Goal: Obtain resource: Obtain resource

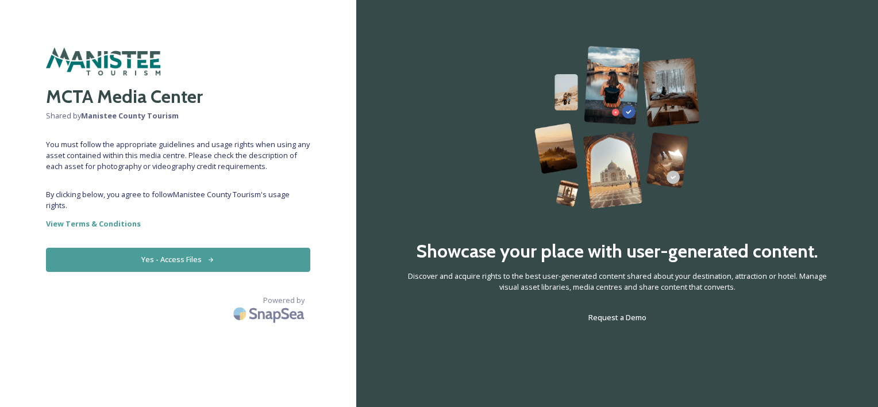
click at [183, 263] on button "Yes - Access Files" at bounding box center [178, 260] width 264 height 24
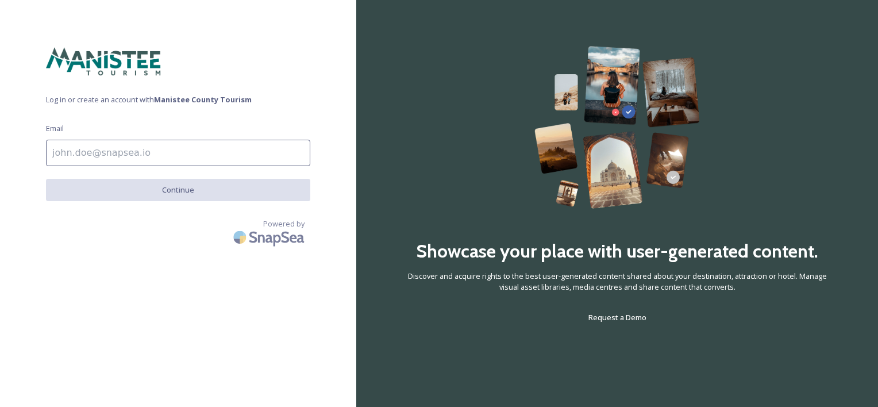
click at [169, 149] on input at bounding box center [178, 153] width 264 height 26
type input "greg.wisner@6pmhospitality.com"
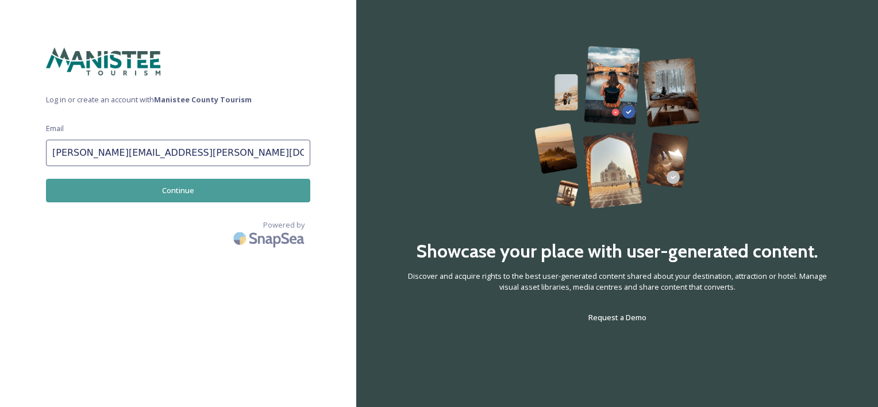
click at [165, 193] on button "Continue" at bounding box center [178, 191] width 264 height 24
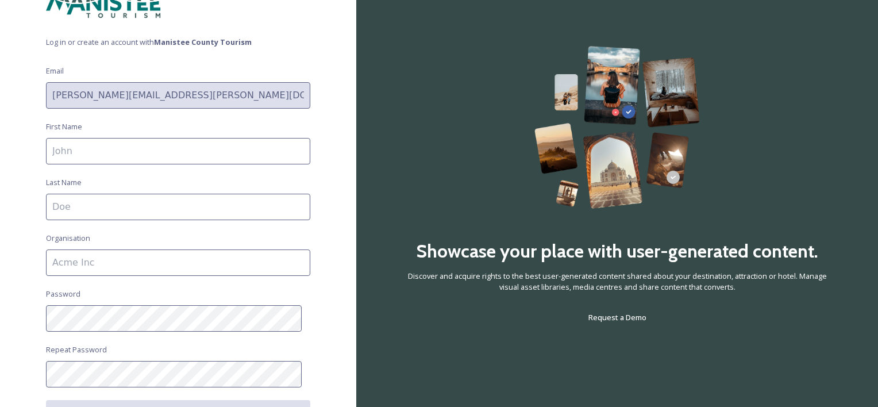
scroll to position [115, 0]
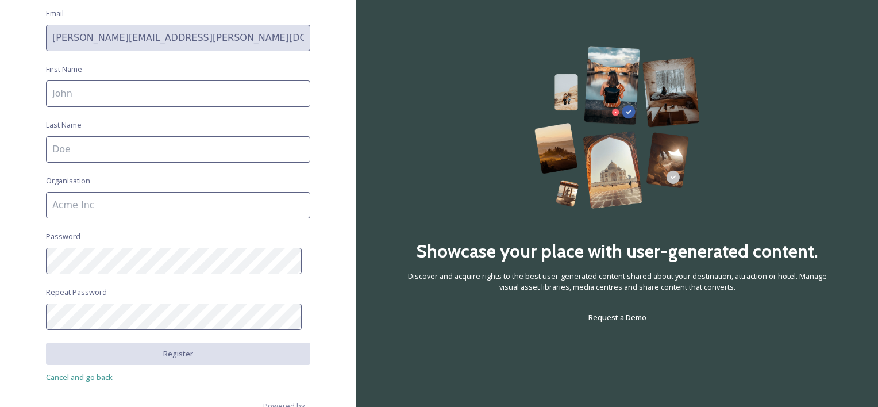
click at [153, 103] on input at bounding box center [178, 93] width 264 height 26
type input "Greg"
type input "Wisner"
type input "Hampton Inn & Suites Manistee Waterfront"
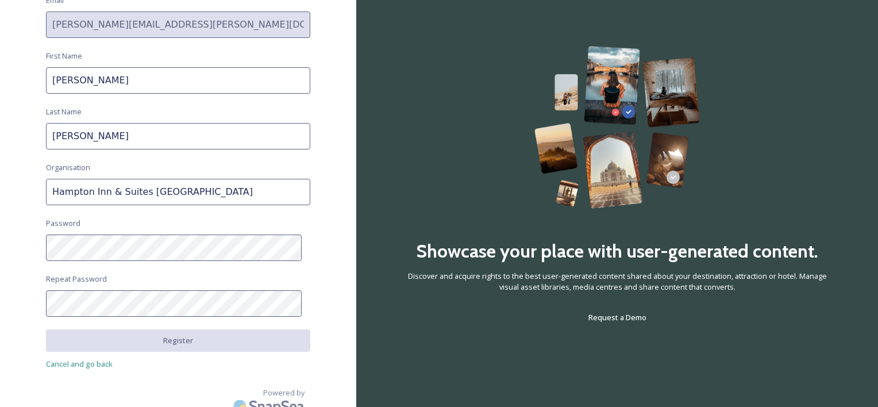
scroll to position [140, 0]
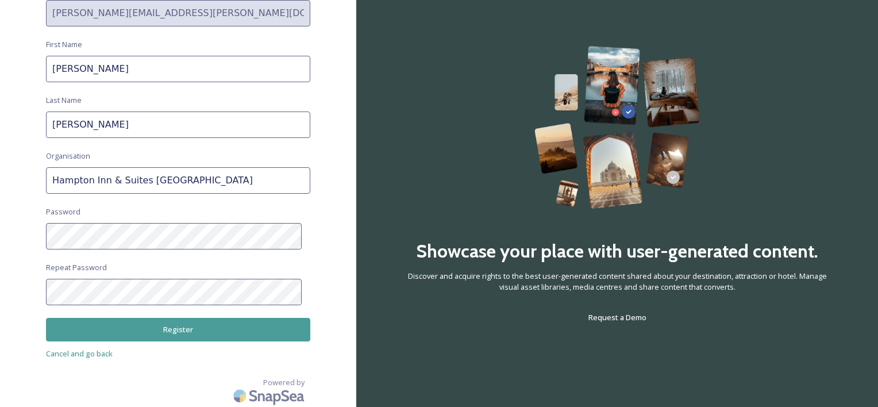
click at [166, 337] on button "Register" at bounding box center [178, 330] width 264 height 24
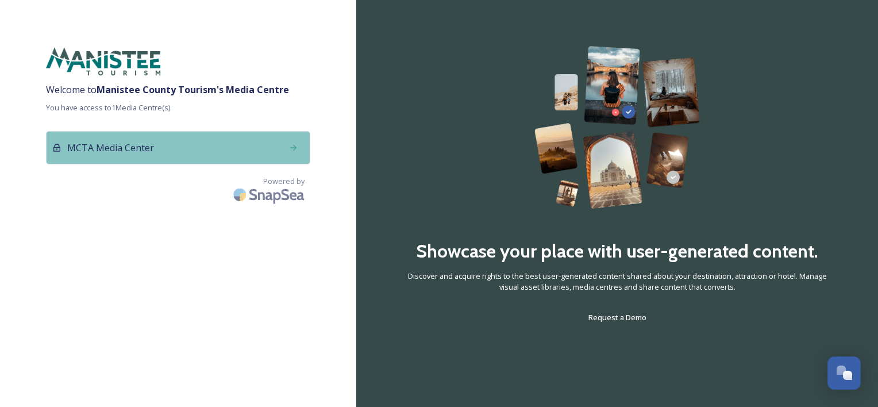
click at [183, 148] on div "MCTA Media Center" at bounding box center [178, 147] width 264 height 33
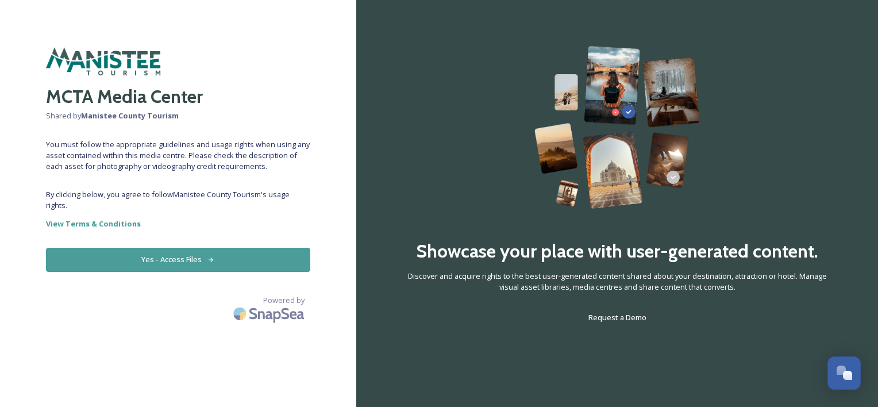
click at [177, 264] on button "Yes - Access Files" at bounding box center [178, 260] width 264 height 24
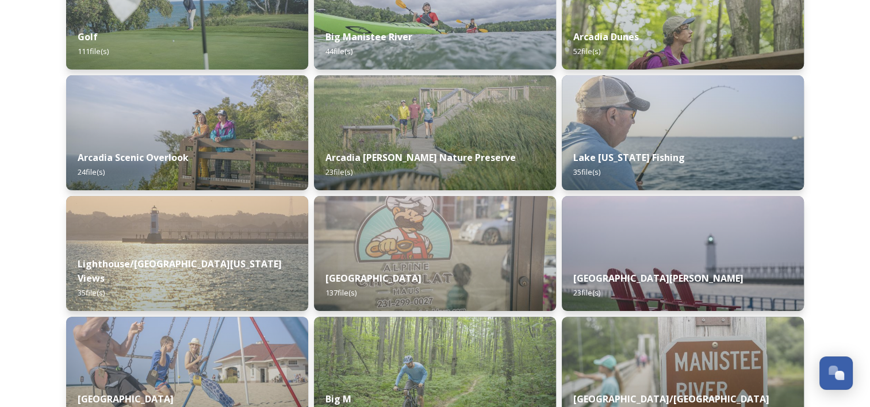
scroll to position [230, 0]
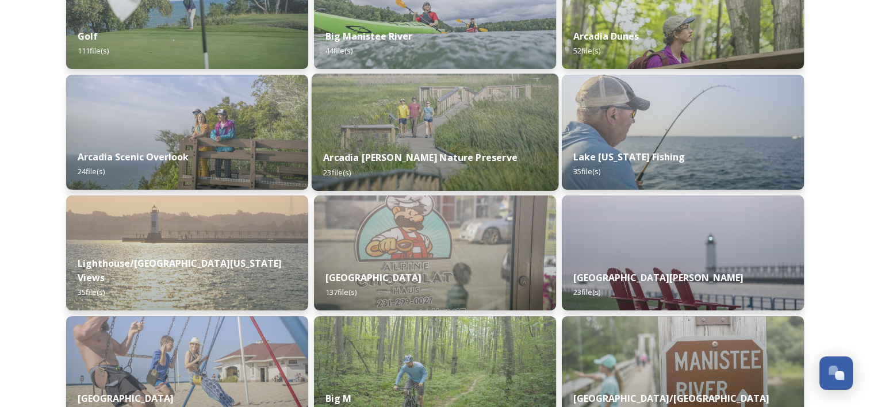
click at [378, 141] on div "Arcadia [PERSON_NAME] Nature Preserve 23 file(s)" at bounding box center [434, 165] width 247 height 52
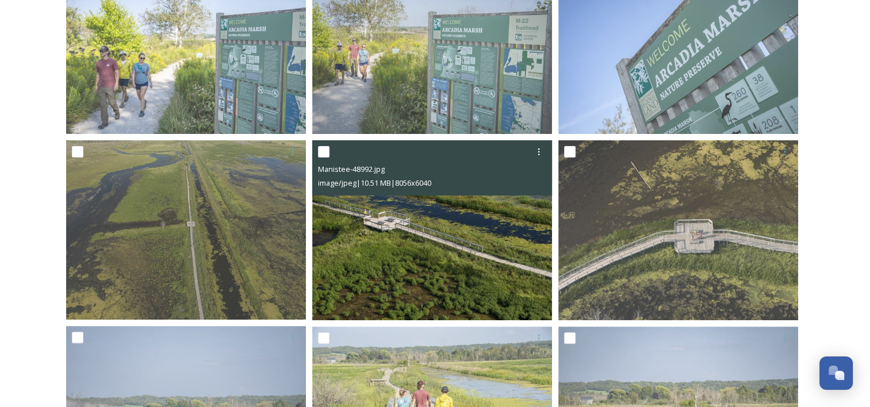
scroll to position [230, 0]
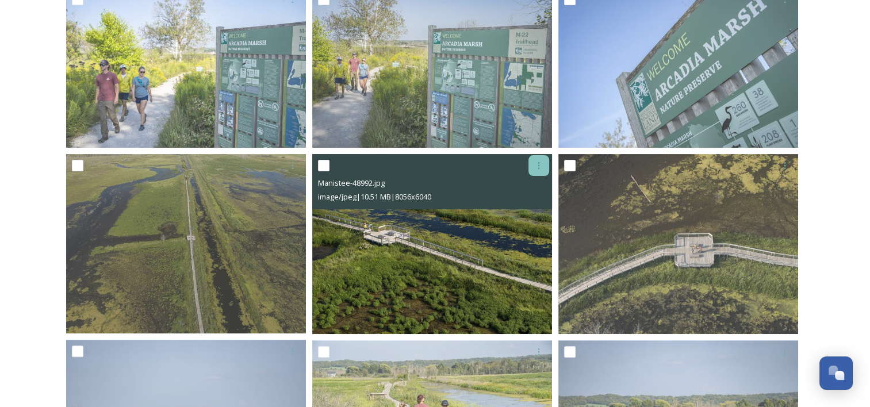
click at [534, 167] on icon at bounding box center [538, 165] width 9 height 9
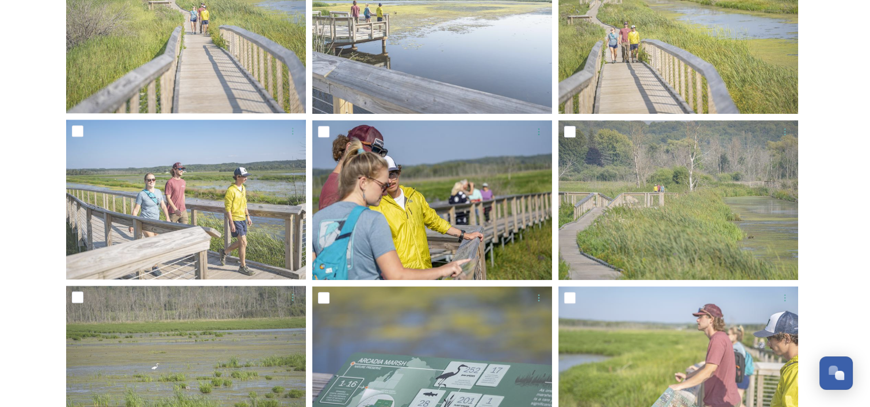
scroll to position [805, 0]
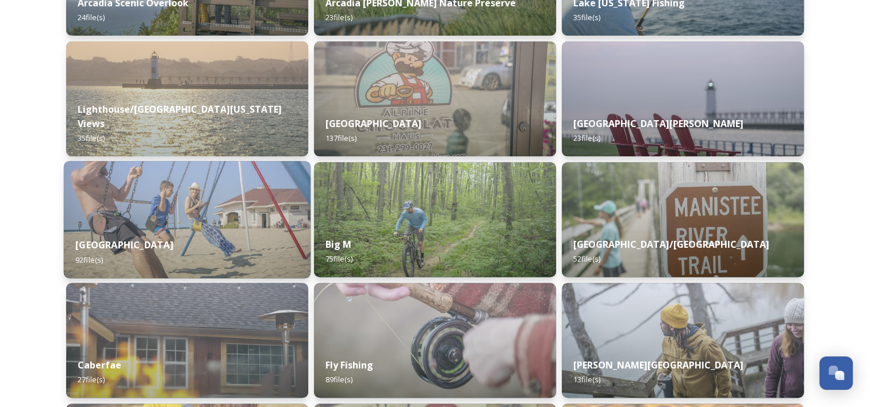
scroll to position [369, 0]
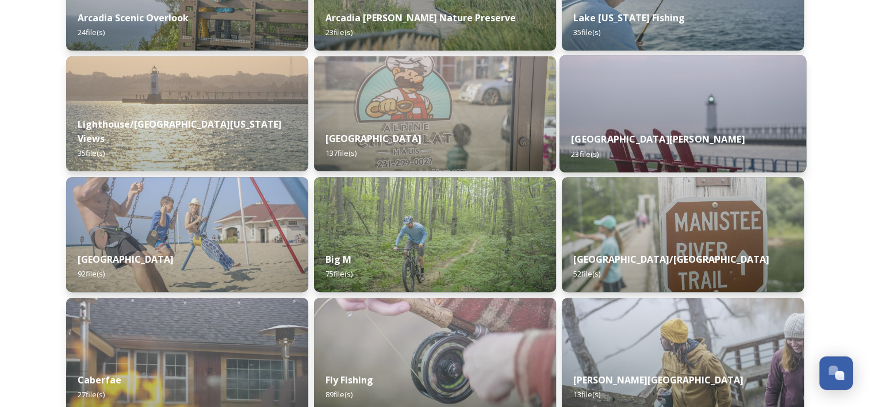
click at [607, 103] on img at bounding box center [682, 113] width 247 height 117
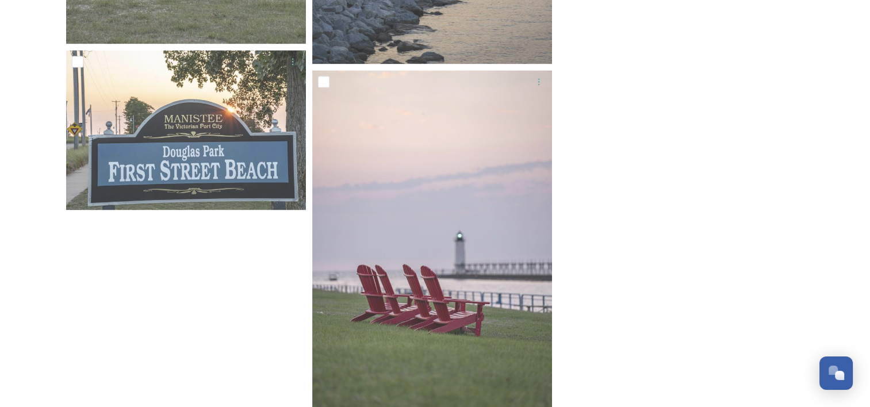
scroll to position [1778, 0]
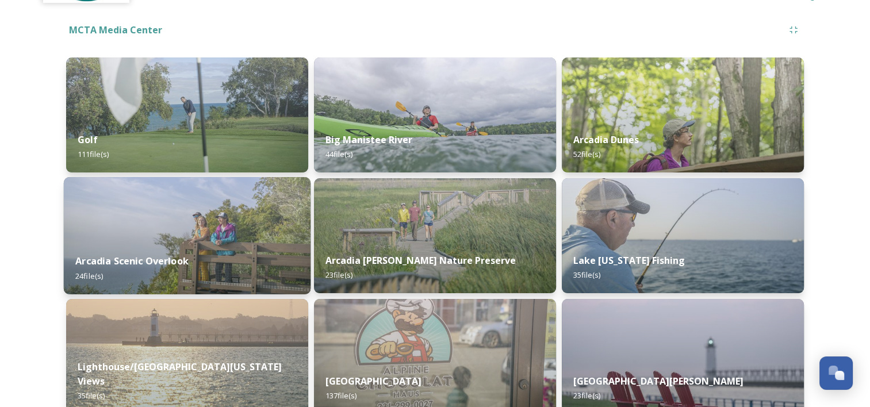
scroll to position [57, 0]
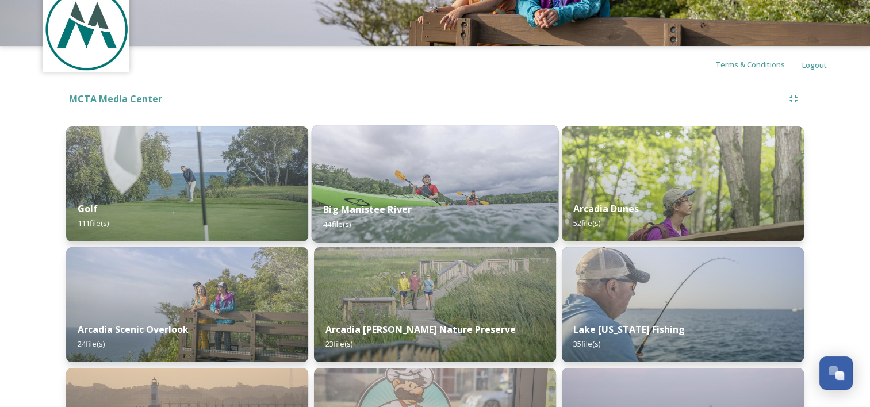
click at [369, 159] on img at bounding box center [434, 183] width 247 height 117
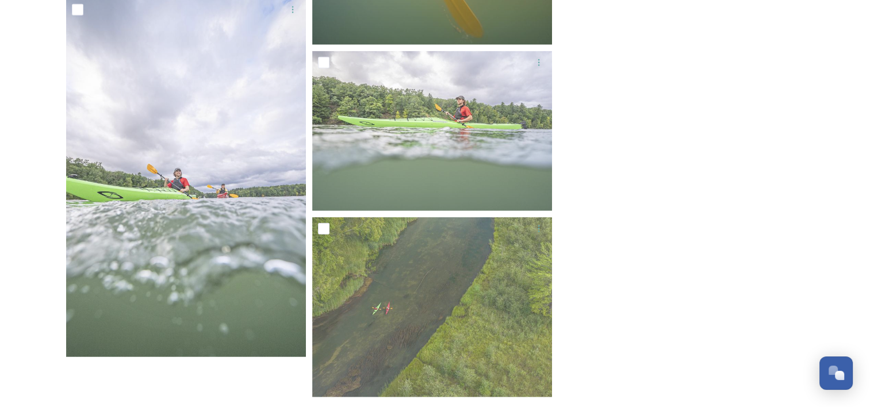
scroll to position [2801, 0]
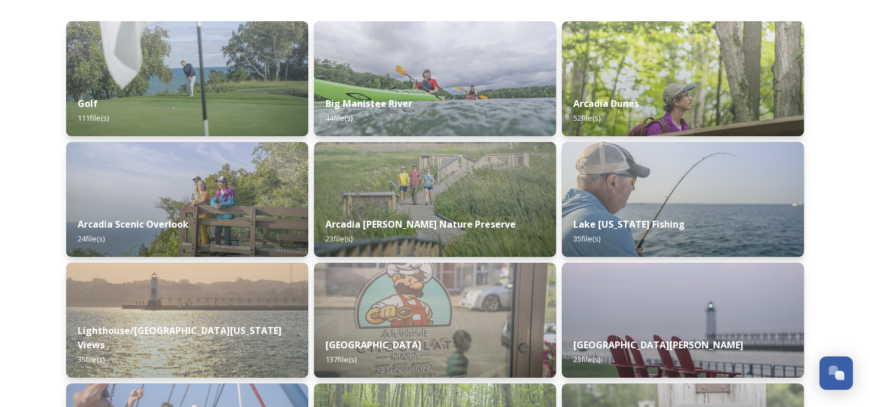
scroll to position [172, 0]
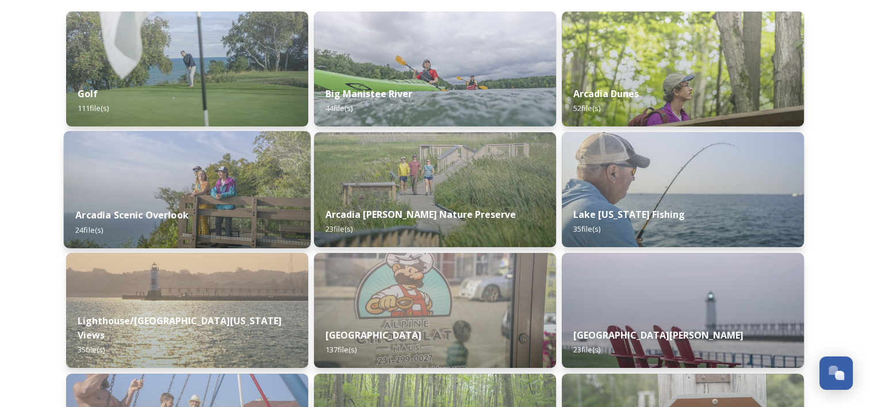
click at [276, 190] on img at bounding box center [187, 189] width 247 height 117
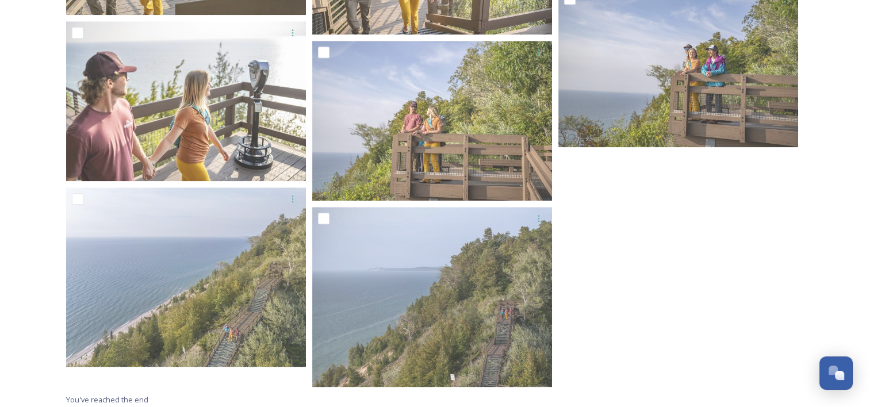
scroll to position [1398, 0]
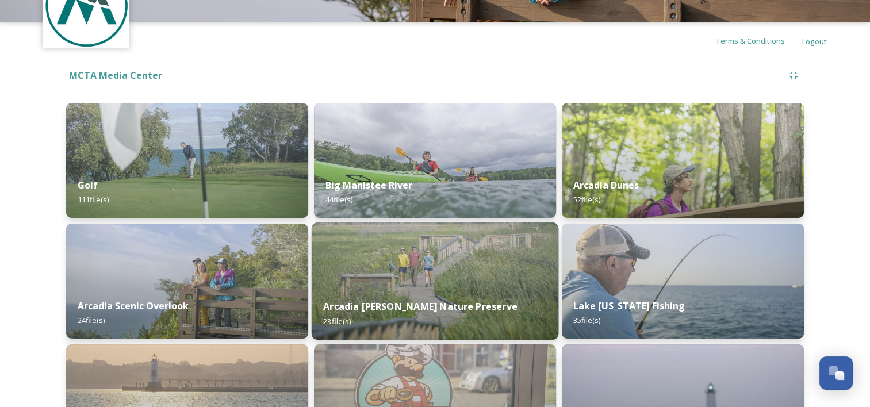
scroll to position [230, 0]
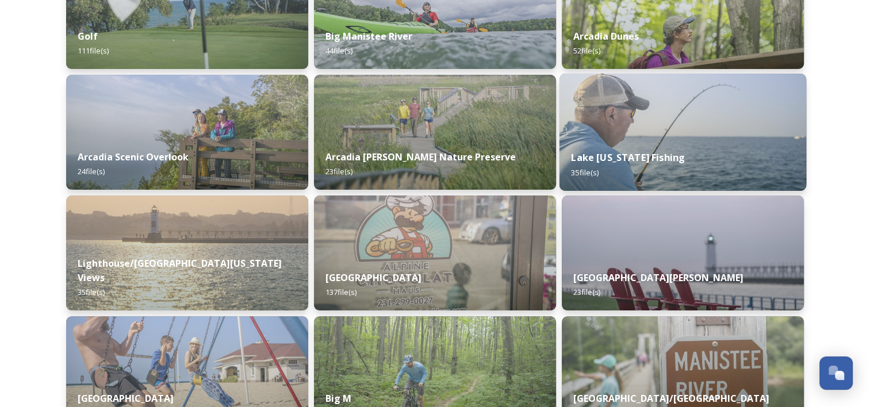
click at [721, 137] on img at bounding box center [682, 132] width 247 height 117
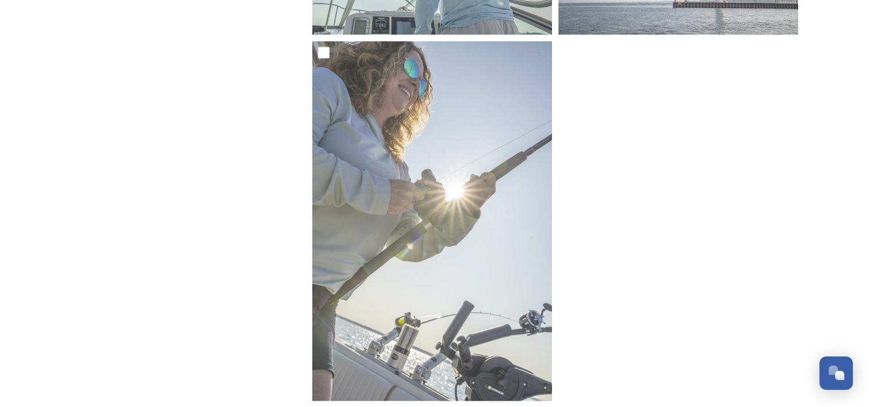
scroll to position [2641, 0]
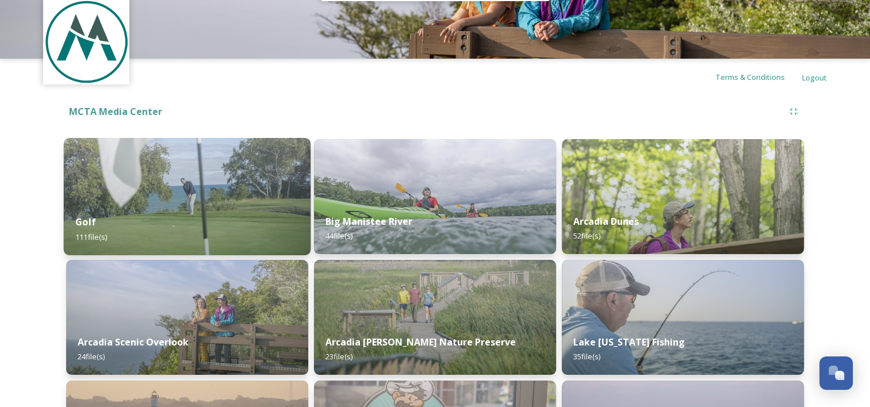
scroll to position [57, 0]
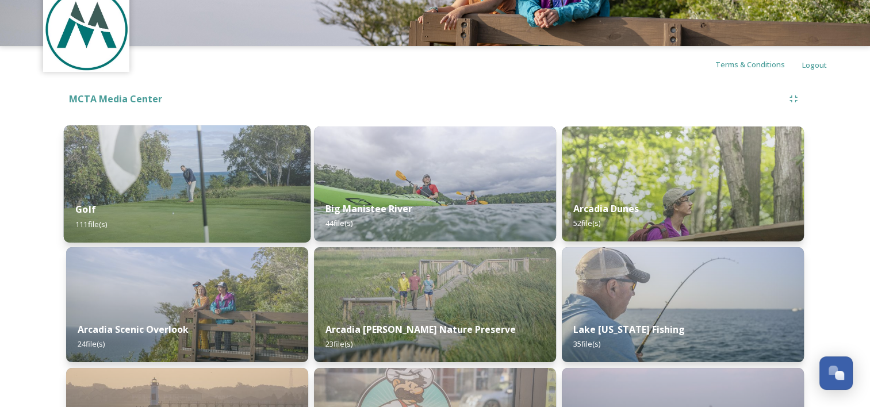
click at [187, 191] on div "Golf 111 file(s)" at bounding box center [187, 216] width 247 height 52
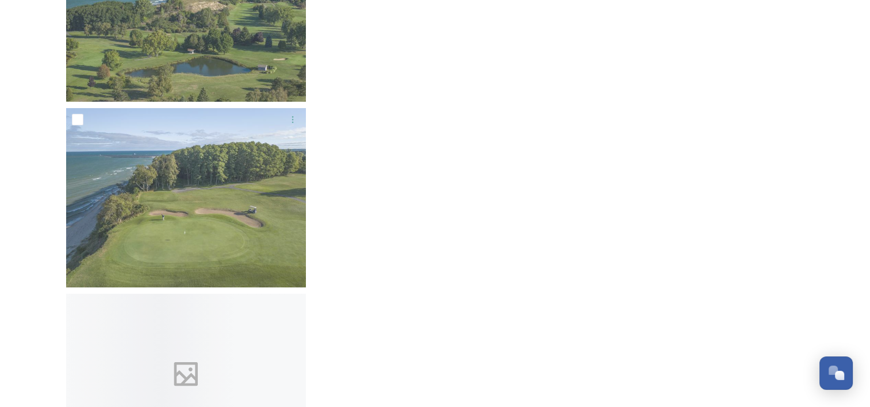
scroll to position [8850, 0]
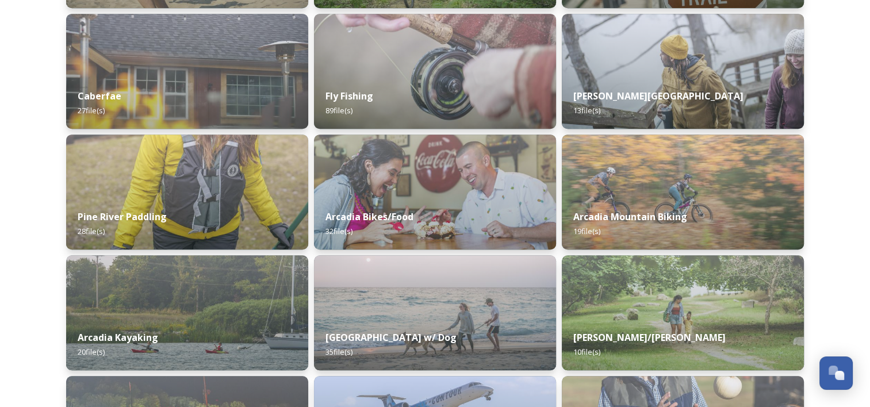
scroll to position [690, 0]
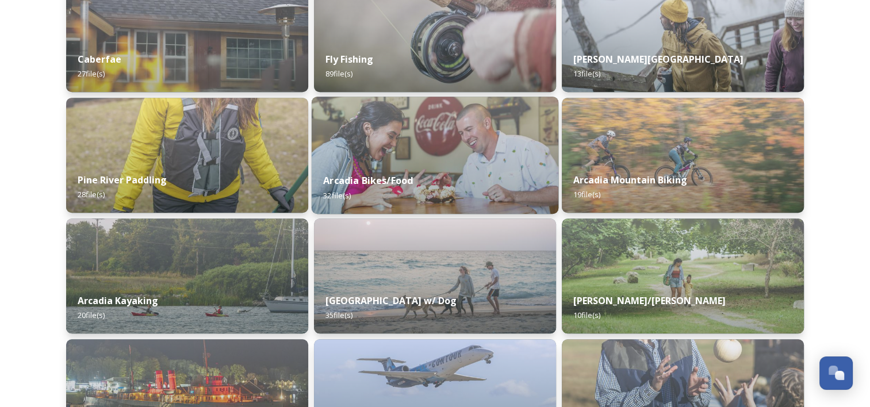
click at [388, 136] on img at bounding box center [434, 155] width 247 height 117
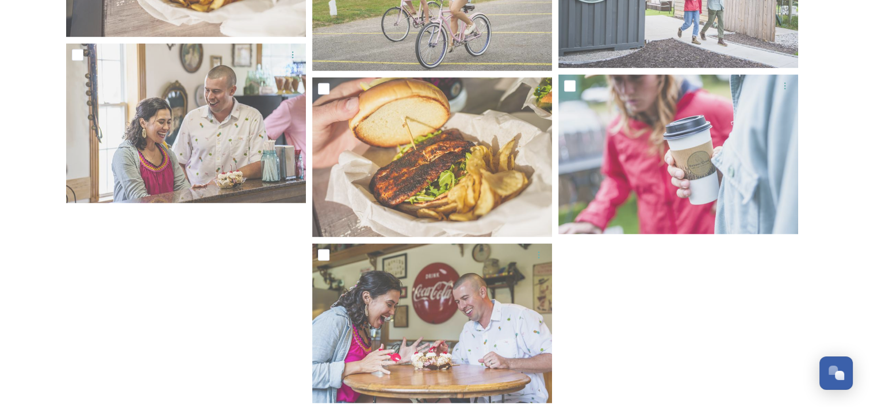
scroll to position [1856, 0]
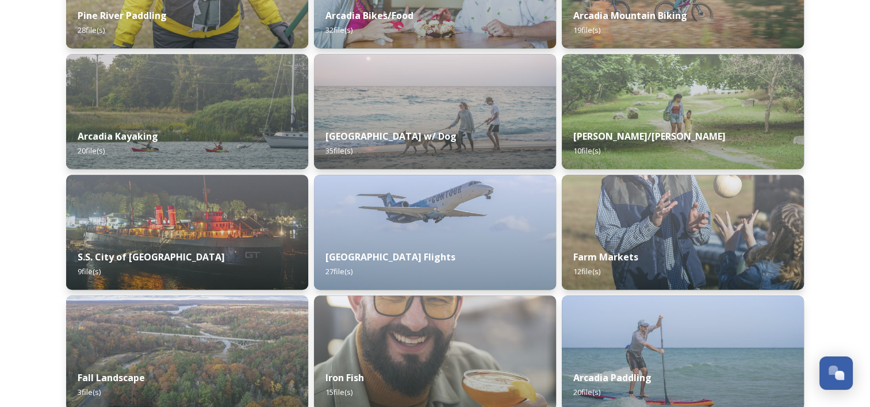
scroll to position [920, 0]
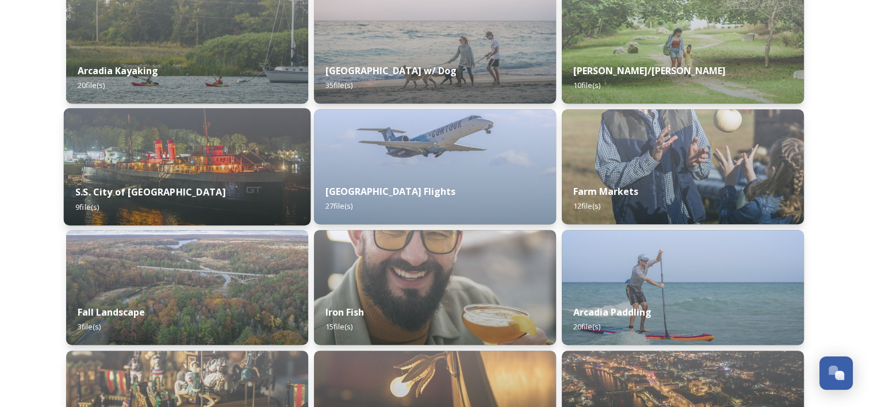
click at [236, 200] on div "S.S. City of Milwaukee 9 file(s)" at bounding box center [187, 199] width 247 height 52
